Goal: Information Seeking & Learning: Learn about a topic

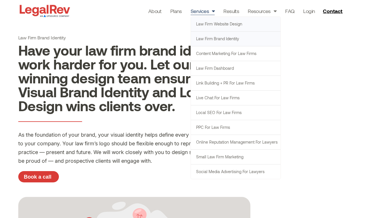
click at [218, 23] on link "Law Firm Website Design" at bounding box center [236, 24] width 90 height 14
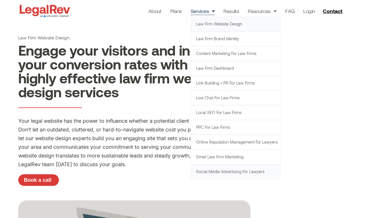
click at [213, 173] on link "Social Media Advertising for Lawyers" at bounding box center [236, 172] width 90 height 14
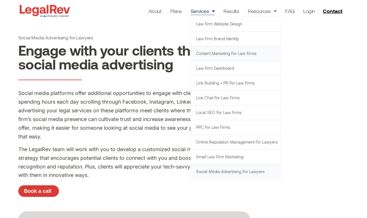
click at [200, 54] on link "Content Marketing for Law Firms" at bounding box center [236, 53] width 90 height 14
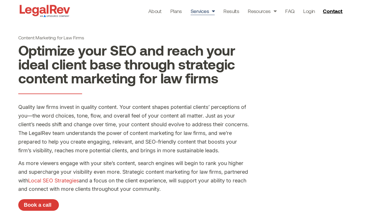
click at [212, 12] on span "Menu" at bounding box center [212, 11] width 6 height 11
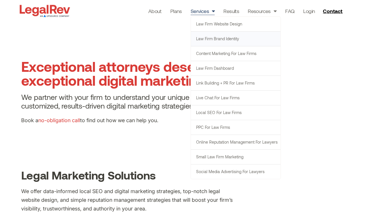
click at [217, 43] on link "Law Firm Brand Identity" at bounding box center [236, 39] width 90 height 14
